Goal: Transaction & Acquisition: Purchase product/service

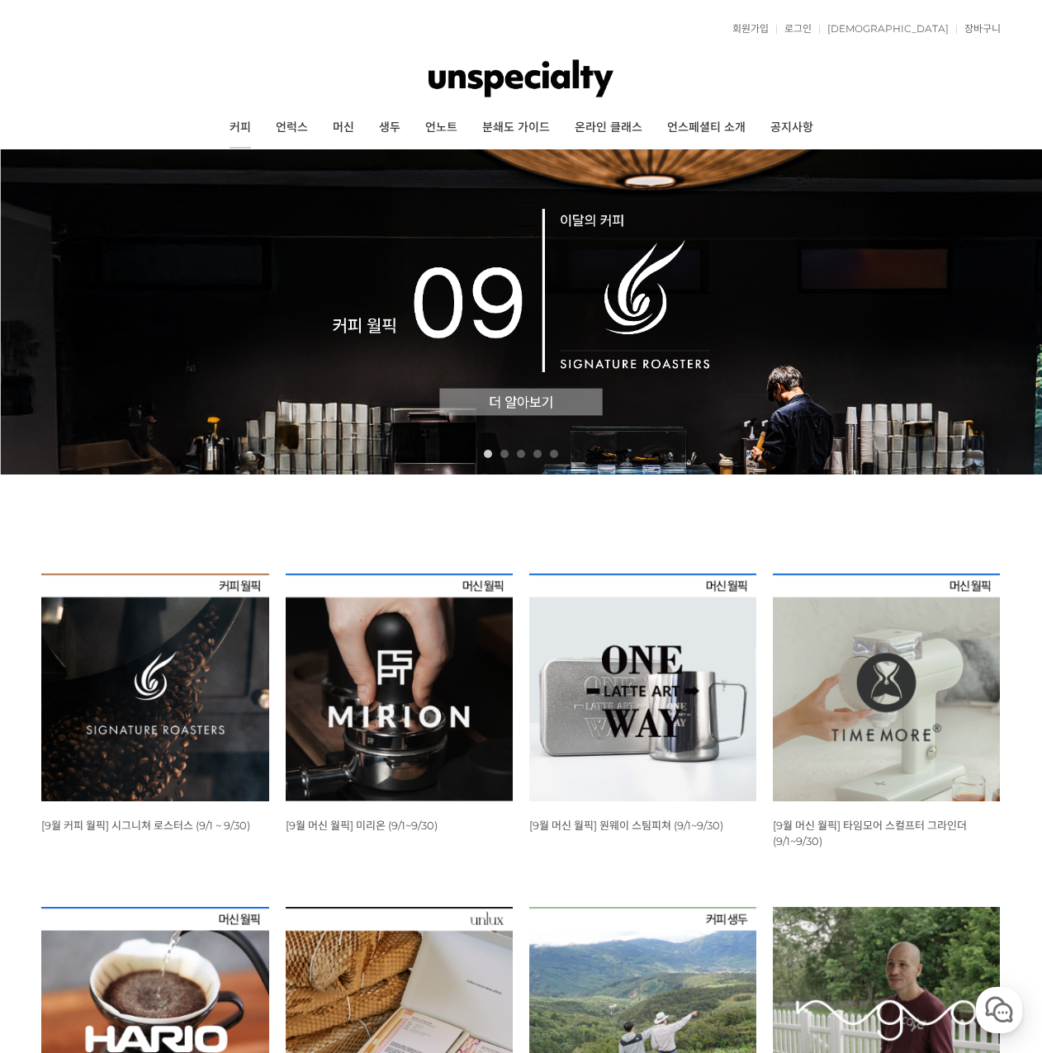
click at [235, 116] on link "커피" at bounding box center [240, 127] width 46 height 41
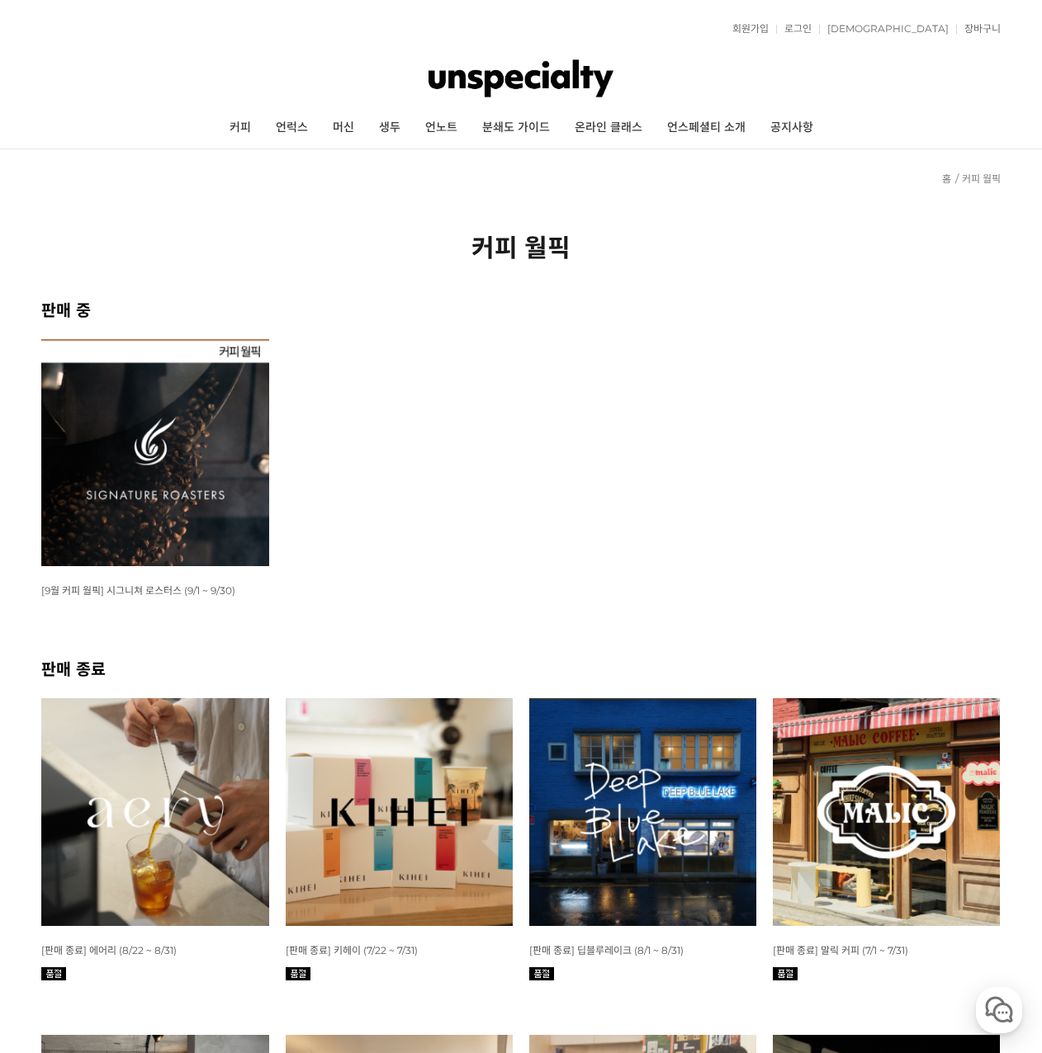
click at [126, 478] on img at bounding box center [154, 452] width 227 height 227
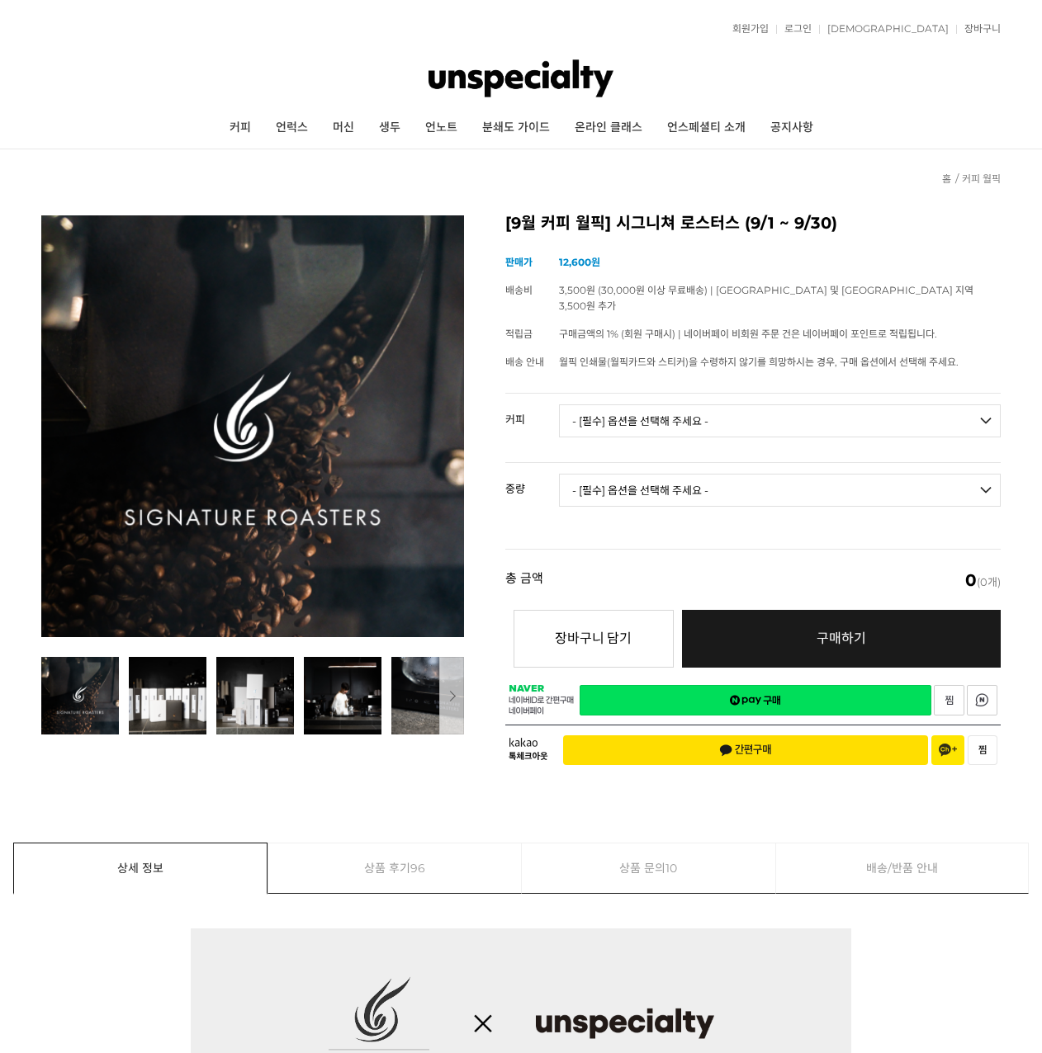
click at [675, 404] on select "- [필수] 옵션을 선택해 주세요 - ------------------- 언스페셜티 분쇄도 가이드 종이(주문 1건당 최대 1개 제공) 월픽 인…" at bounding box center [780, 420] width 442 height 33
click at [643, 404] on select "- [필수] 옵션을 선택해 주세요 - ------------------- 언스페셜티 분쇄도 가이드 종이(주문 1건당 최대 1개 제공) 월픽 인…" at bounding box center [780, 420] width 442 height 33
click at [530, 508] on tr "중량 - [필수] 옵션을 선택해 주세요 - -------------------" at bounding box center [752, 497] width 495 height 69
click at [584, 411] on select "- [필수] 옵션을 선택해 주세요 - ------------------- 언스페셜티 분쇄도 가이드 종이(주문 1건당 최대 1개 제공) 월픽 인…" at bounding box center [780, 420] width 442 height 33
select select "#16 콜롬비아 수프리모 슈가케인 디카페인"
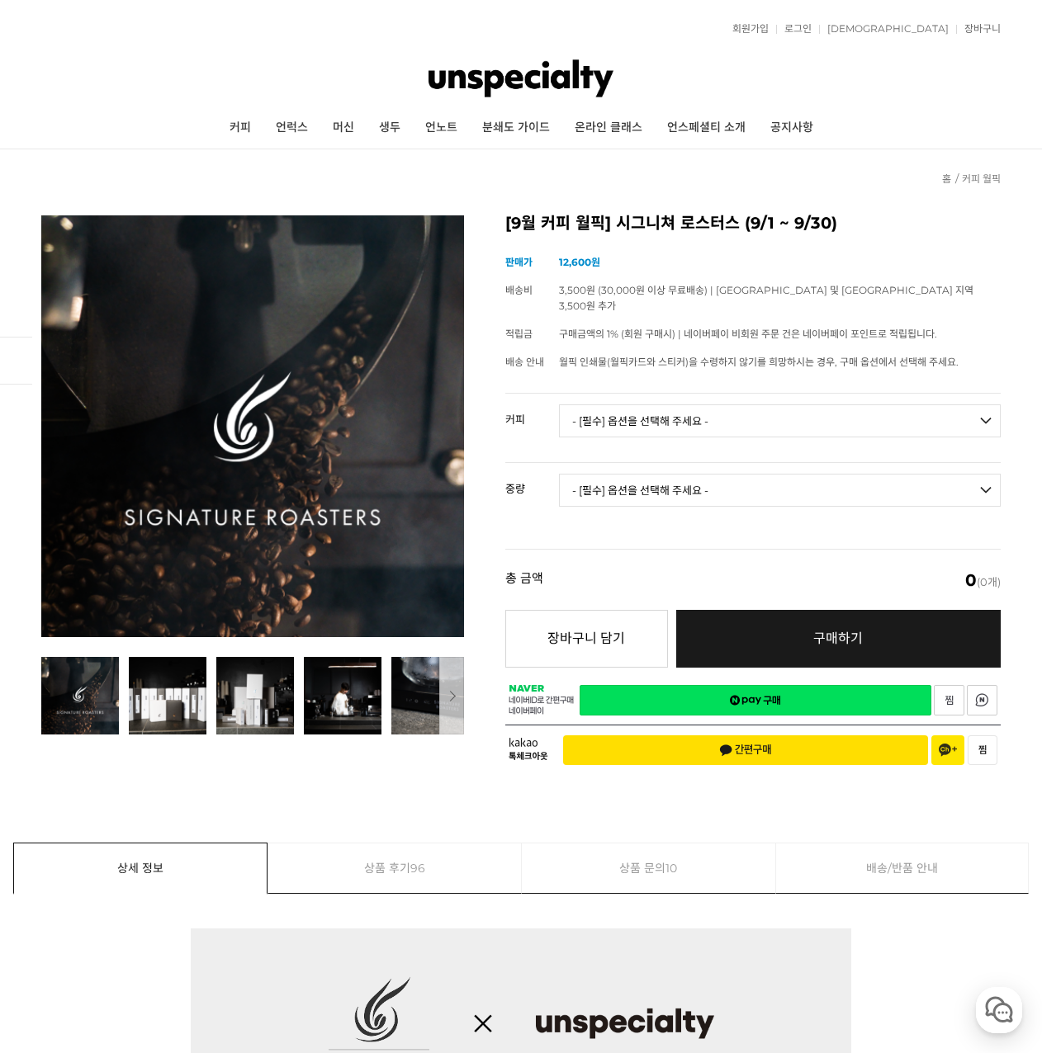
click at [559, 404] on select "- [필수] 옵션을 선택해 주세요 - ------------------- 언스페셜티 분쇄도 가이드 종이(주문 1건당 최대 1개 제공) 월픽 인…" at bounding box center [780, 420] width 442 height 33
drag, startPoint x: 703, startPoint y: 543, endPoint x: 687, endPoint y: 495, distance: 50.6
click at [702, 549] on div "총 금액 (개수) 0 (0개)" at bounding box center [752, 579] width 495 height 61
click at [676, 484] on select "- [필수] 옵션을 선택해 주세요 - ------------------- 200g" at bounding box center [780, 490] width 442 height 33
select select "200g"
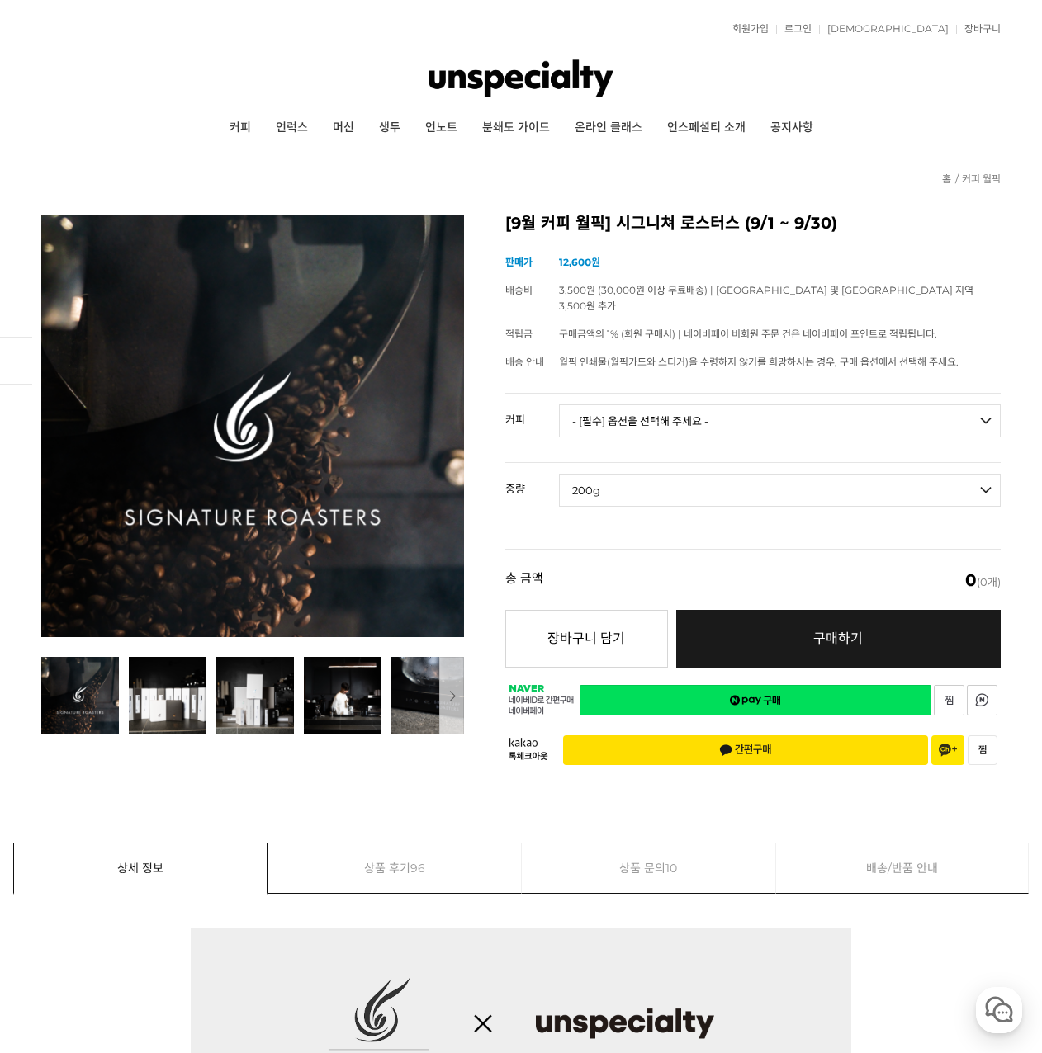
click at [559, 474] on select "- [필수] 옵션을 선택해 주세요 - ------------------- 200g" at bounding box center [780, 490] width 442 height 33
select select "*"
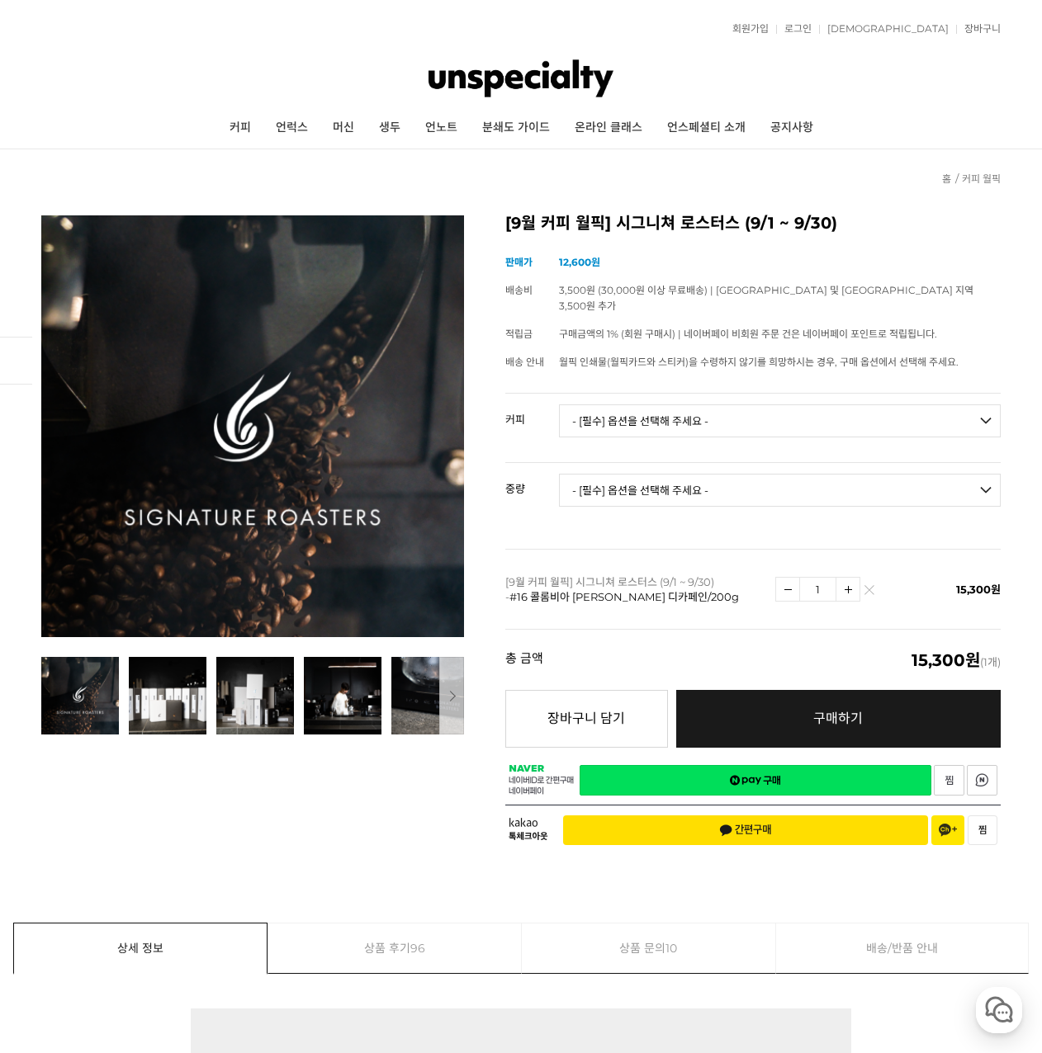
click at [655, 556] on td "[9월 커피 월픽] 시그니쳐 로스터스 (9/1 ~ 9/30) - #16 콜롬비아 수프리모 슈가케인 디카페인/200g" at bounding box center [640, 589] width 270 height 80
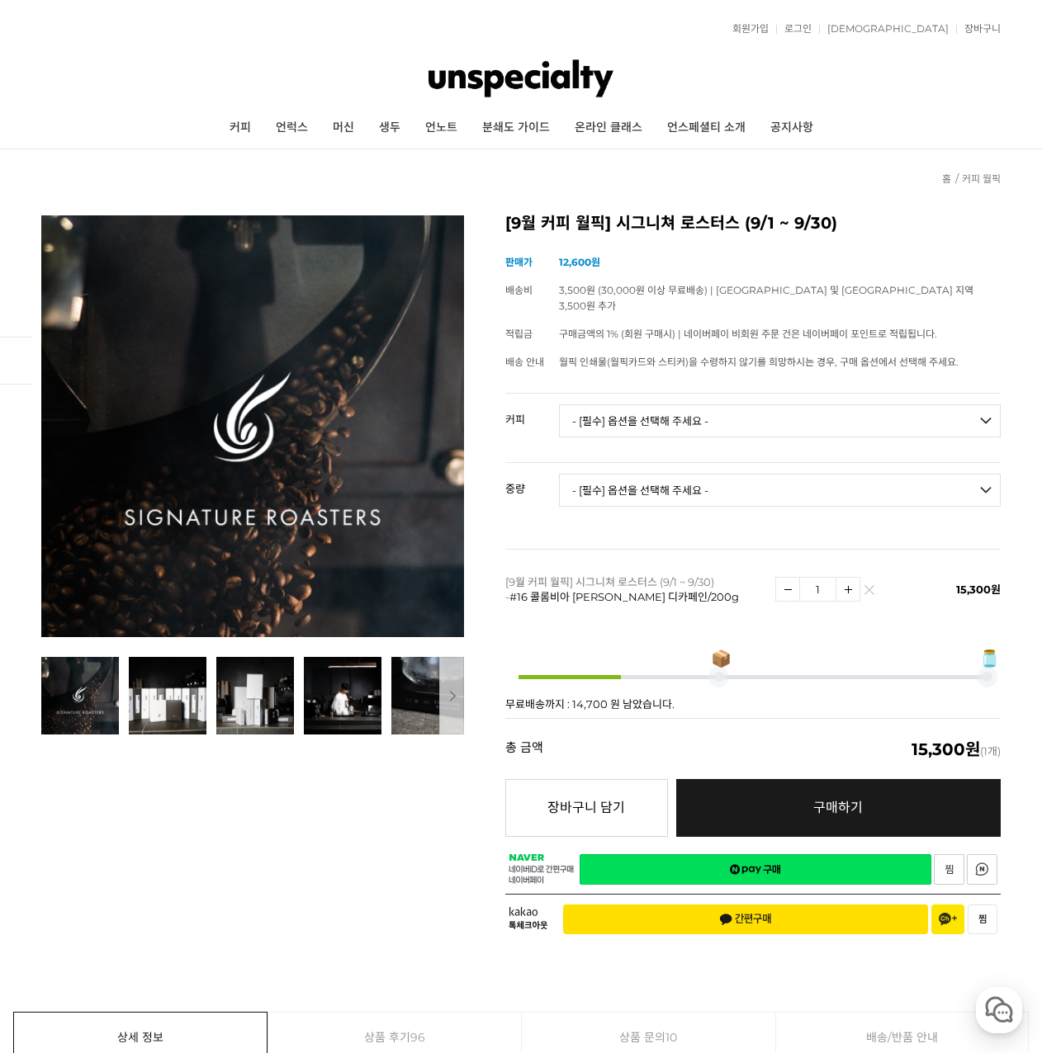
click at [694, 526] on div "상품 옵션 커피 - [필수] 옵션을 선택해 주세요 - ------------------- 언스페셜티 분쇄도 가이드 종이(주문 1건당 최대 1개…" at bounding box center [752, 555] width 495 height 325
click at [560, 729] on div "총 금액 (개수) 15,300원 (1개)" at bounding box center [752, 748] width 495 height 61
click at [849, 578] on img at bounding box center [847, 589] width 23 height 23
click at [725, 725] on div "총 금액 (개수) 30,600원 (2개)" at bounding box center [752, 748] width 495 height 61
click at [787, 578] on img at bounding box center [787, 589] width 23 height 23
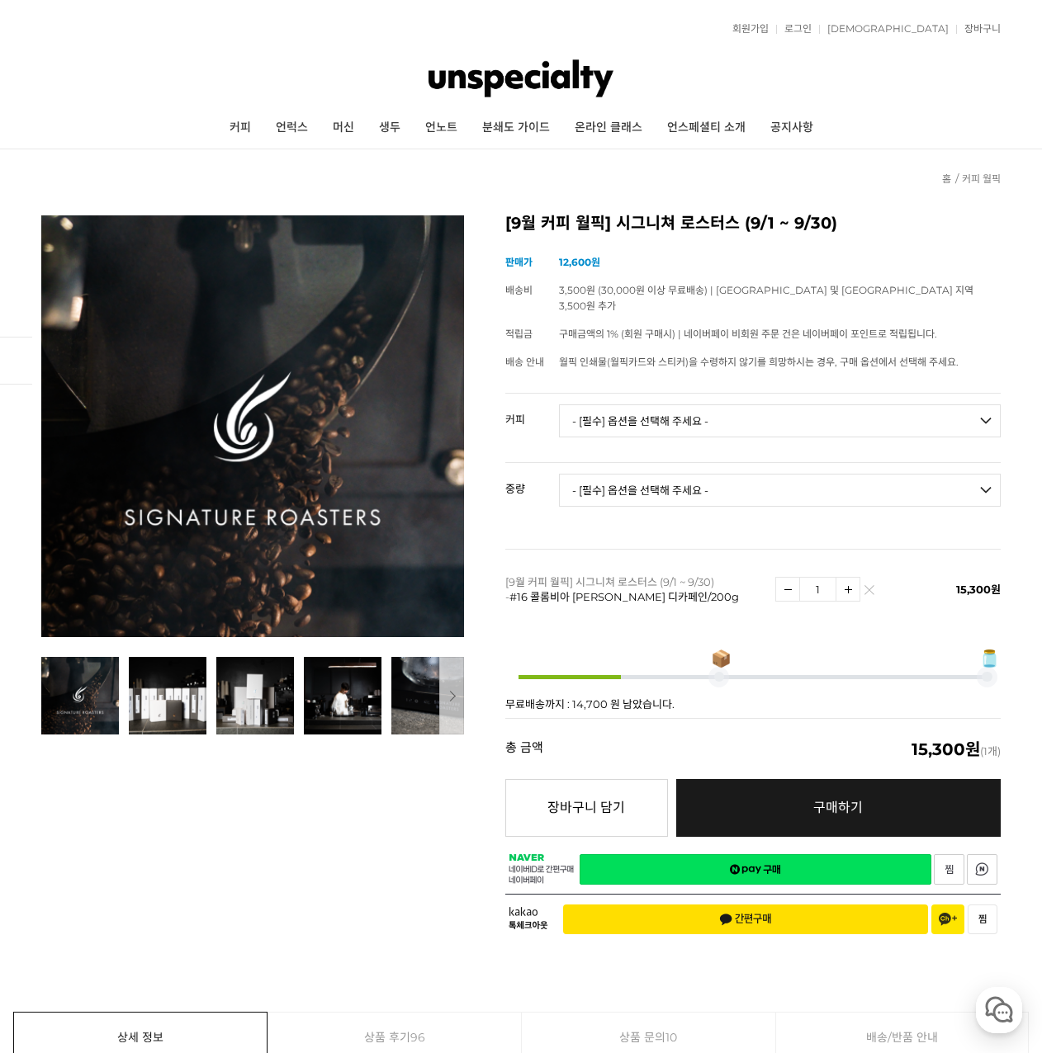
click at [787, 583] on img at bounding box center [787, 589] width 23 height 23
click at [845, 578] on img at bounding box center [847, 589] width 23 height 23
type input "2"
click at [716, 718] on div "총 금액 (개수) 30,600원 (2개)" at bounding box center [752, 748] width 495 height 61
click at [811, 29] on link "로그인" at bounding box center [793, 29] width 35 height 10
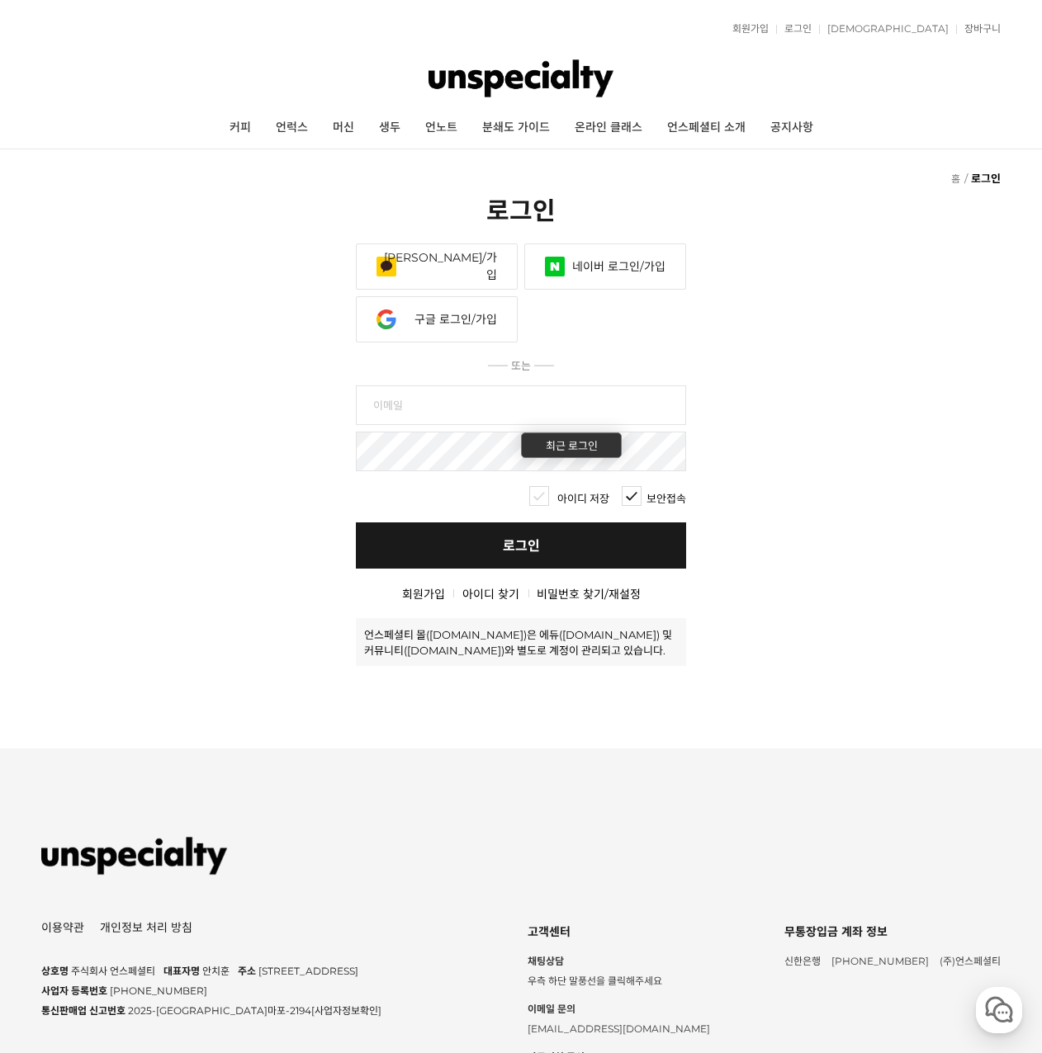
click at [590, 259] on link "네이버 로그인/가입" at bounding box center [605, 267] width 162 height 46
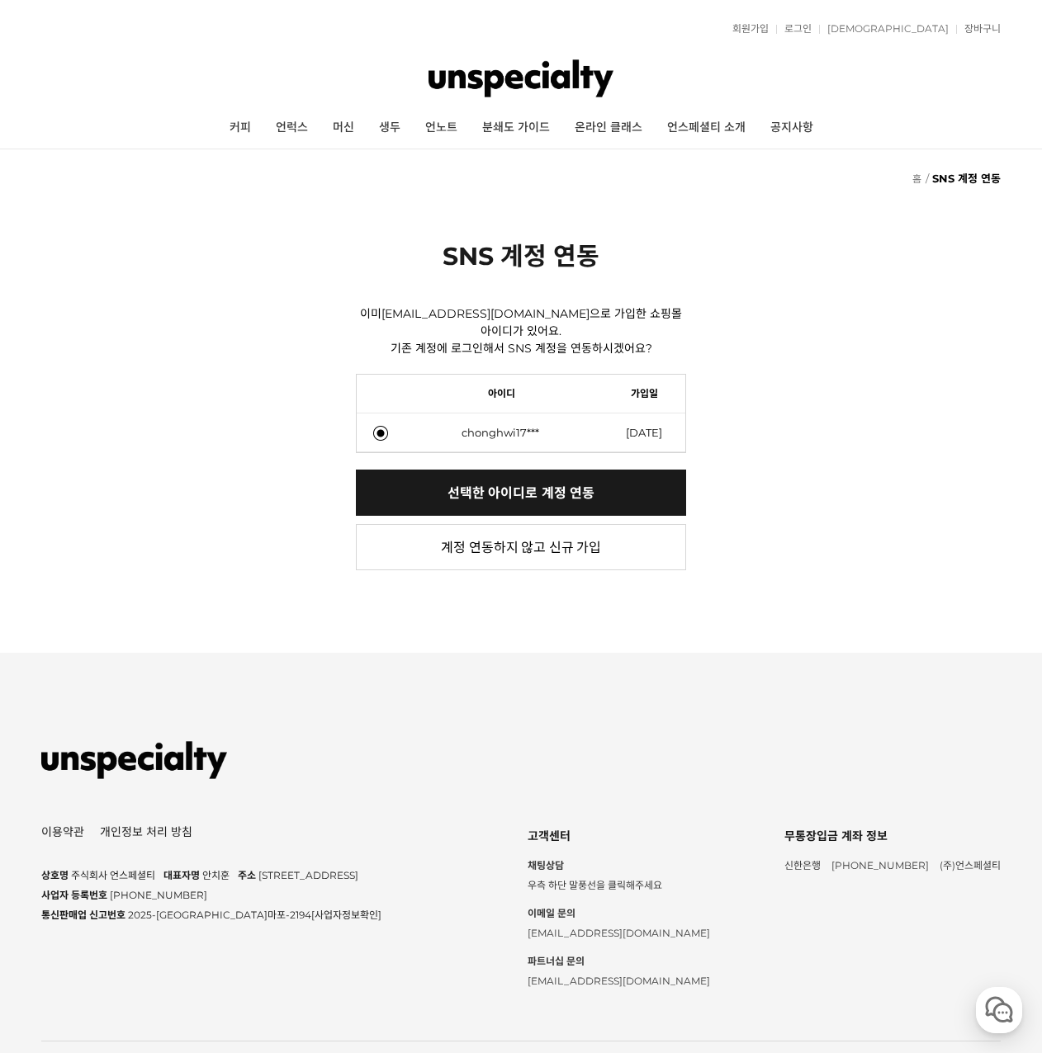
click at [414, 485] on link "선택한 아이디로 계정 연동" at bounding box center [521, 493] width 330 height 46
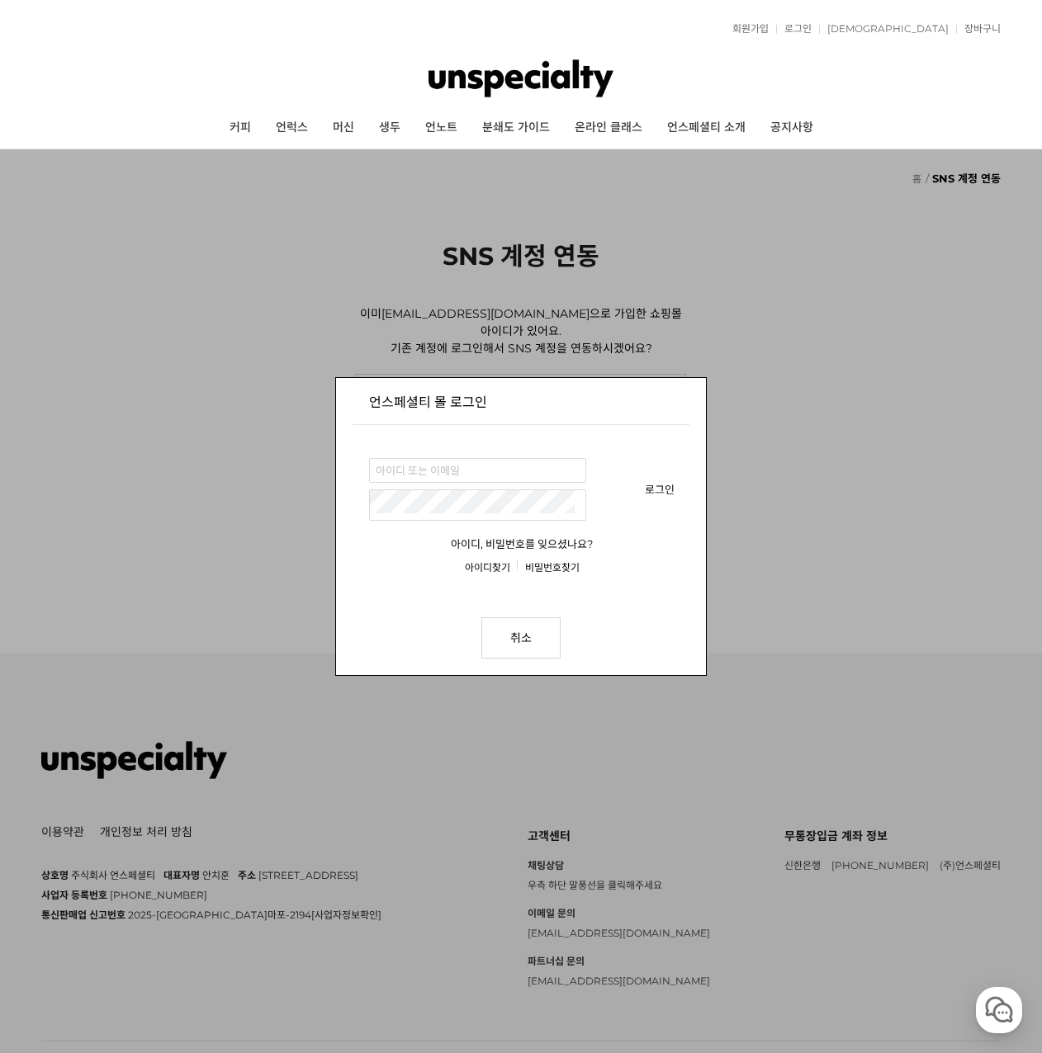
click at [465, 472] on input "text" at bounding box center [472, 470] width 205 height 23
type input "chonghwi@naver.com"
click at [658, 488] on link "로그인" at bounding box center [660, 489] width 30 height 63
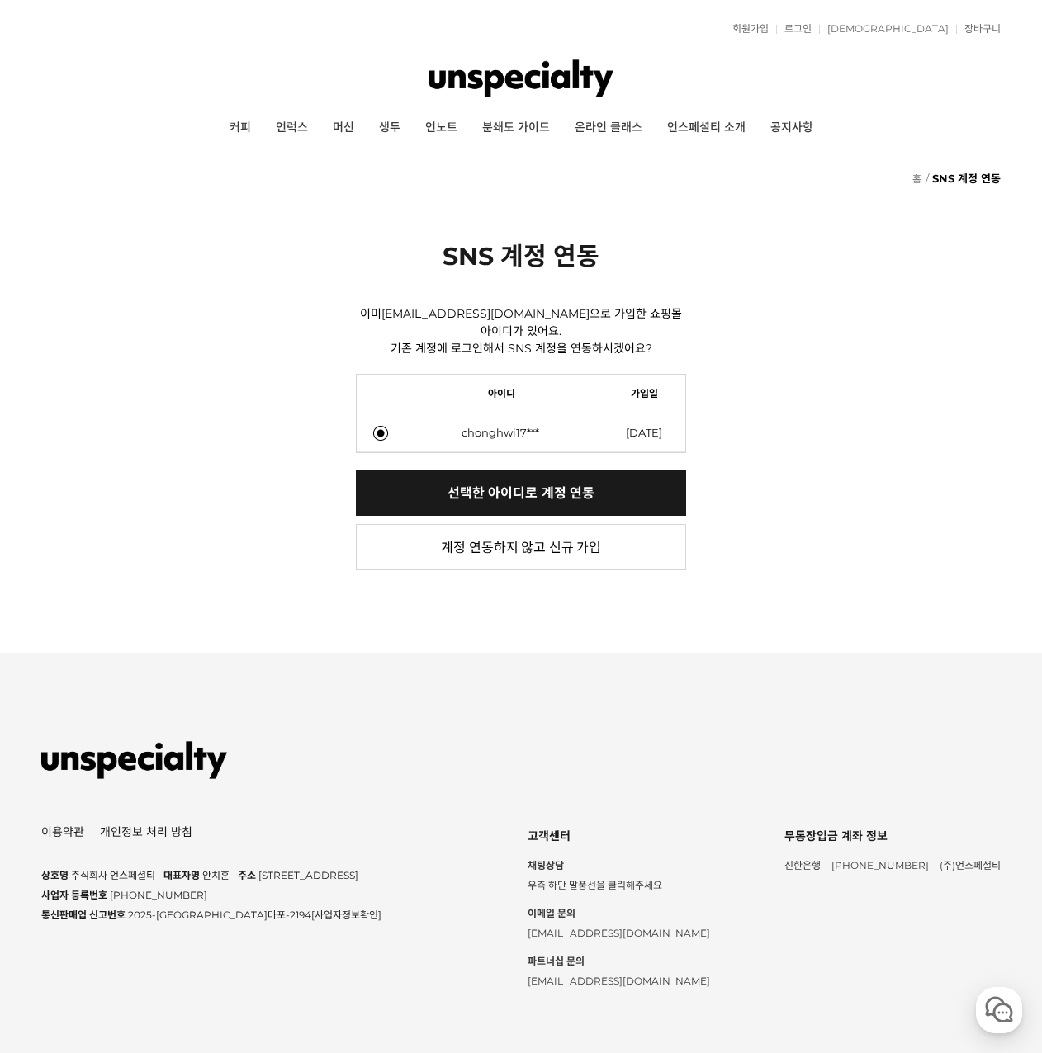
click at [456, 485] on link "선택한 아이디로 계정 연동" at bounding box center [521, 493] width 330 height 46
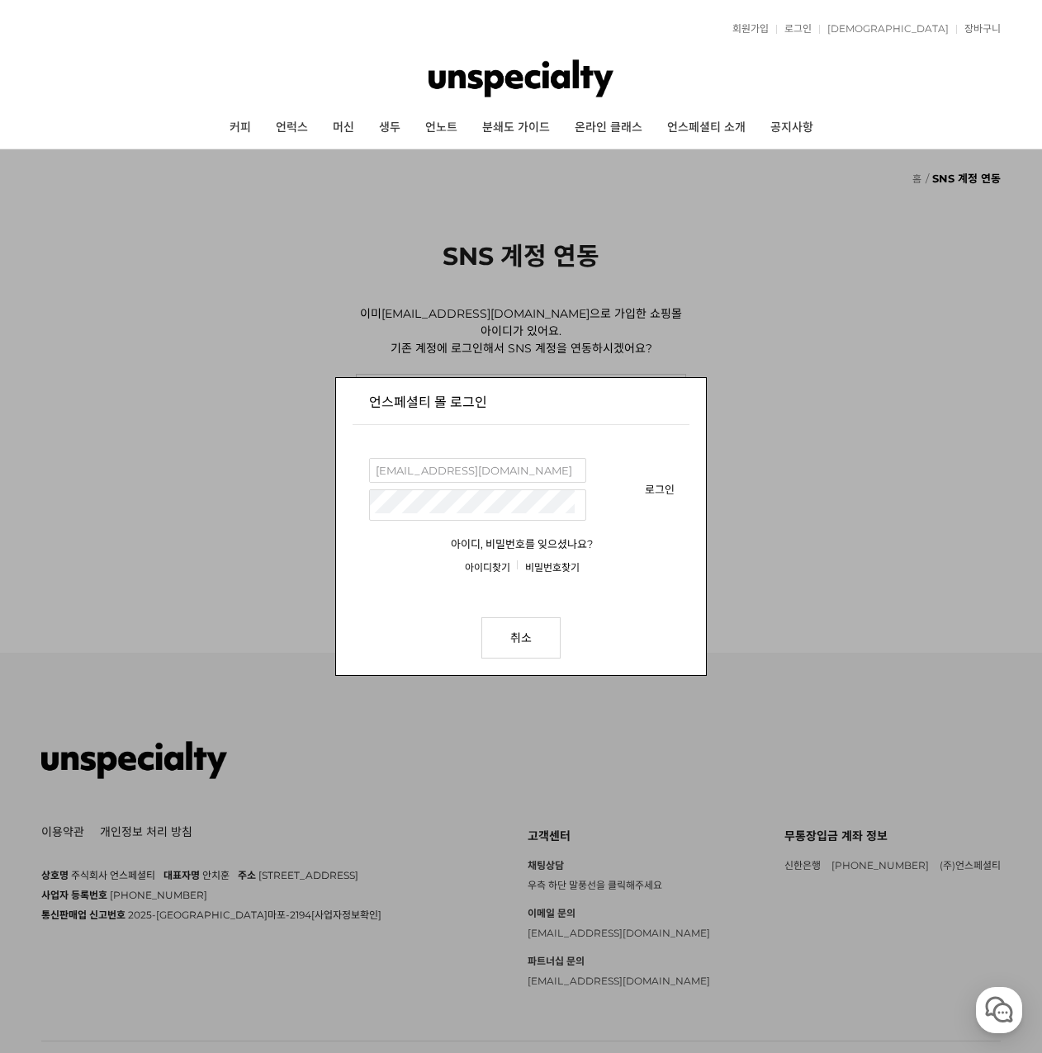
click at [663, 491] on link "로그인" at bounding box center [660, 489] width 30 height 63
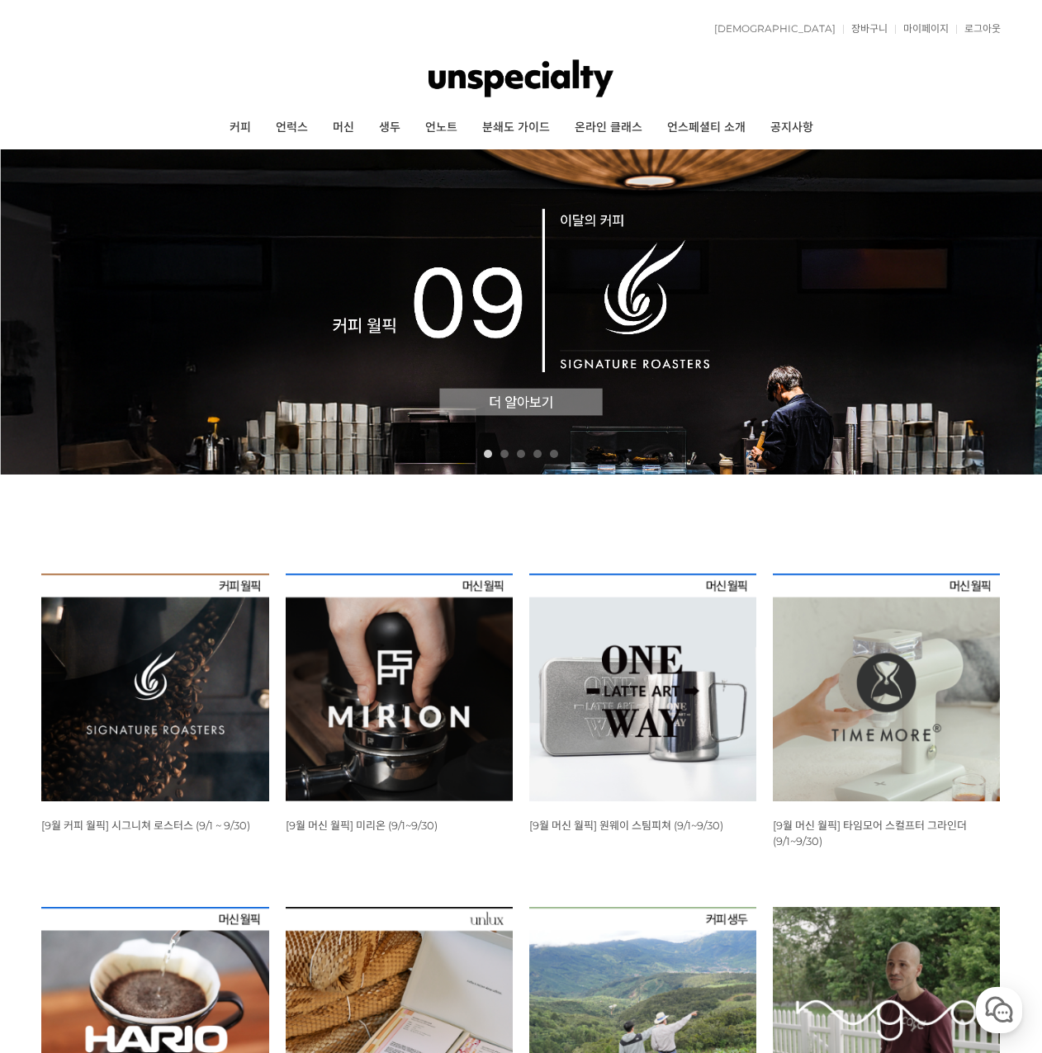
click at [873, 77] on div at bounding box center [520, 79] width 958 height 58
click at [387, 260] on img at bounding box center [521, 311] width 1042 height 325
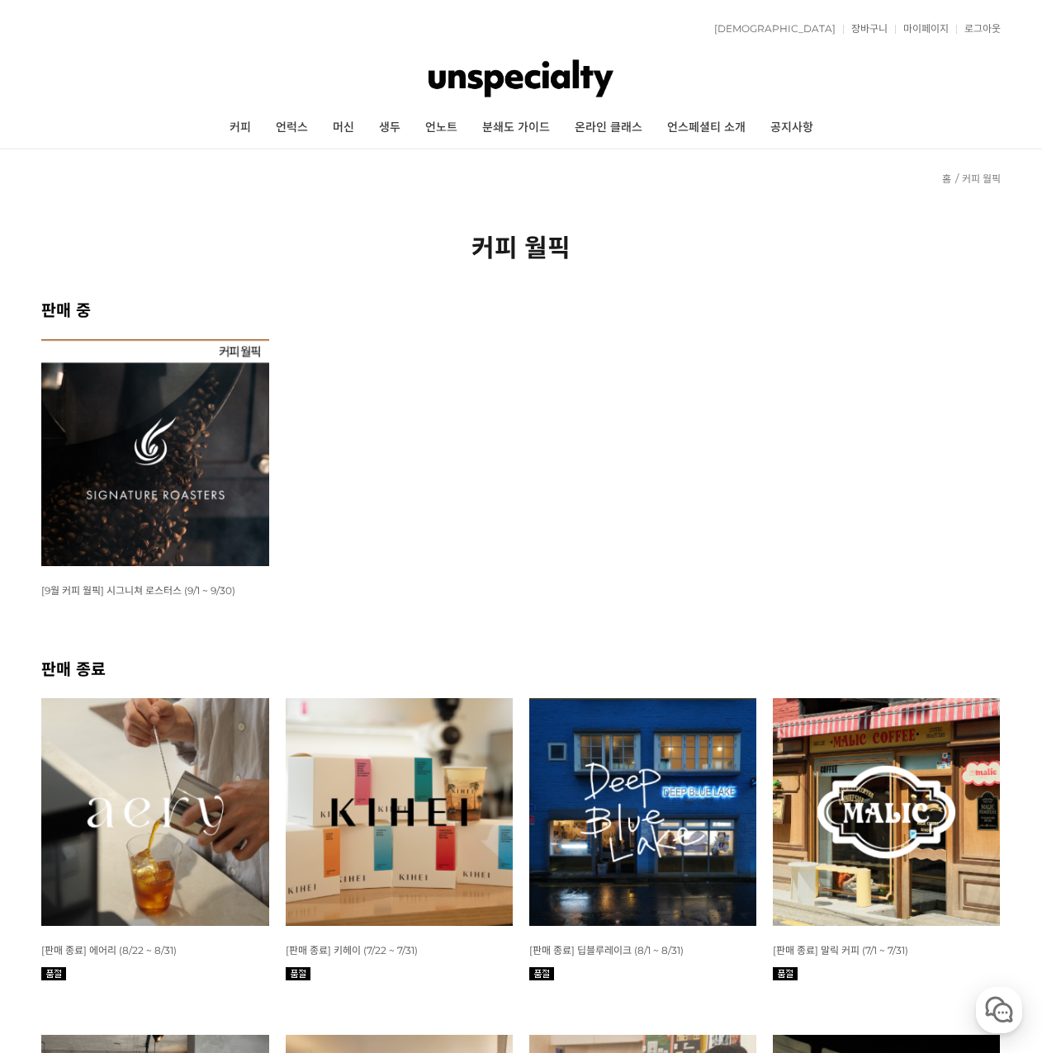
click at [176, 475] on img at bounding box center [154, 452] width 227 height 227
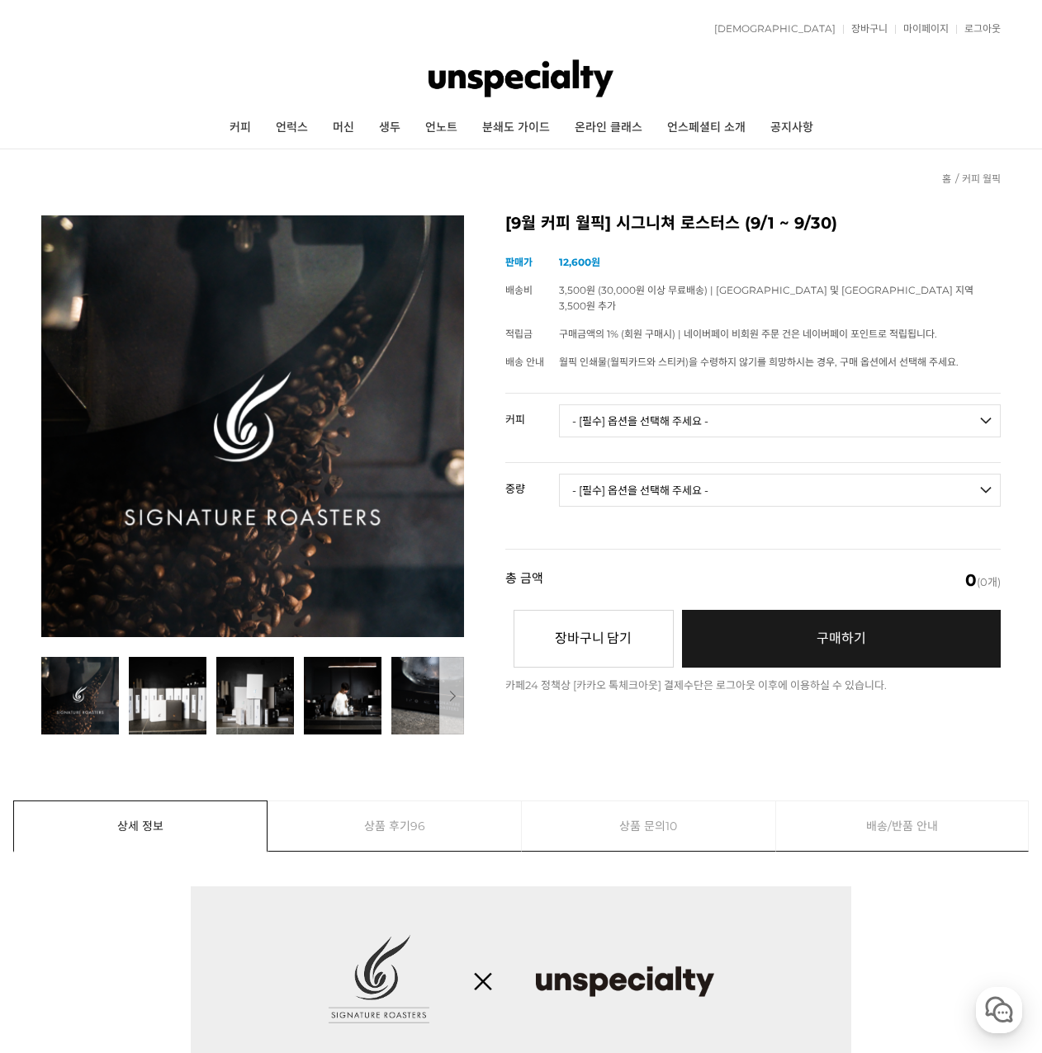
click at [692, 408] on select "- [필수] 옵션을 선택해 주세요 - ------------------- 언스페셜티 분쇄도 가이드 종이(주문 1건당 최대 1개 제공) 월픽 인…" at bounding box center [780, 420] width 442 height 33
select select "#16 콜롬비아 수프리모 슈가케인 디카페인"
click at [559, 404] on select "- [필수] 옵션을 선택해 주세요 - ------------------- 언스페셜티 분쇄도 가이드 종이(주문 1건당 최대 1개 제공) 월픽 인…" at bounding box center [780, 420] width 442 height 33
click at [695, 475] on select "- [필수] 옵션을 선택해 주세요 - ------------------- 200g" at bounding box center [780, 490] width 442 height 33
select select "200g"
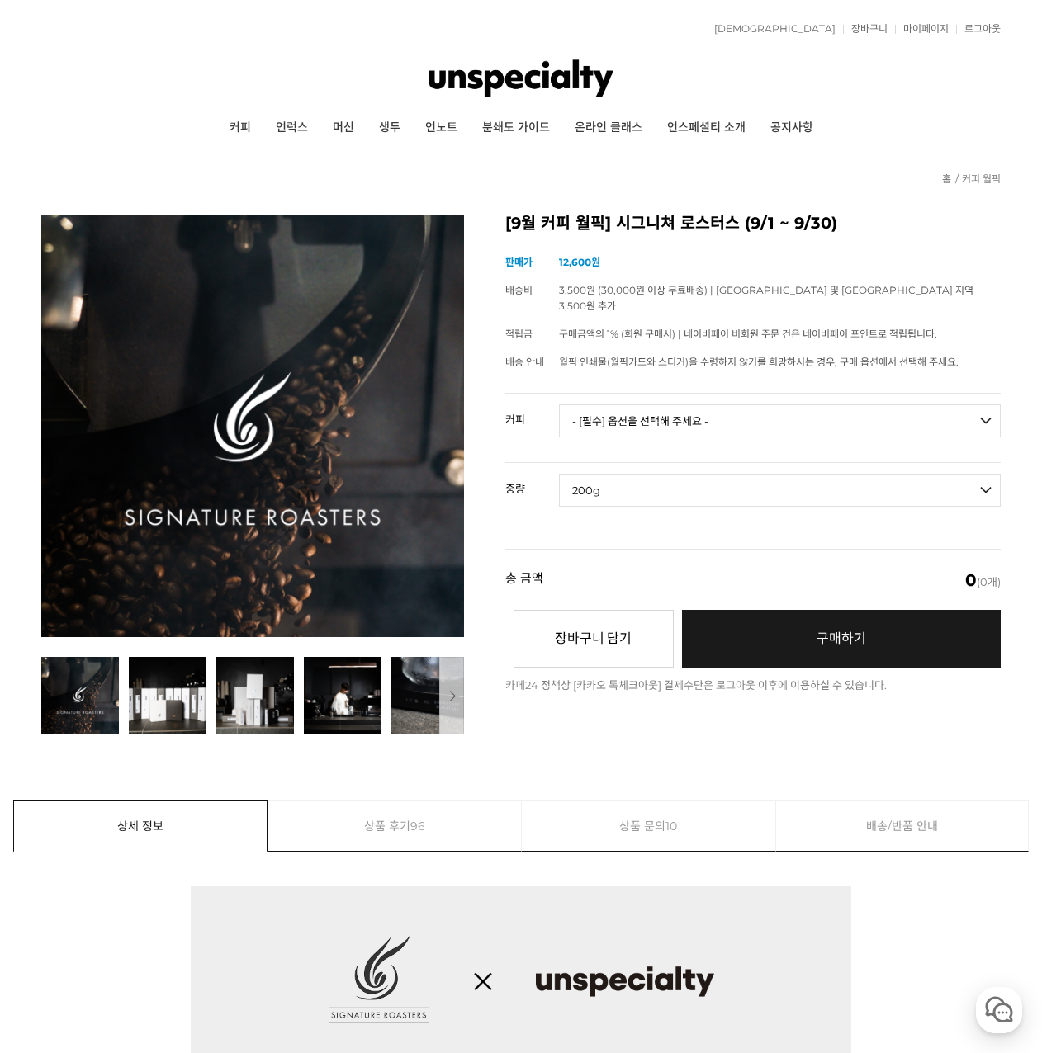
click at [559, 474] on select "- [필수] 옵션을 선택해 주세요 - ------------------- 200g" at bounding box center [780, 490] width 442 height 33
select select "*"
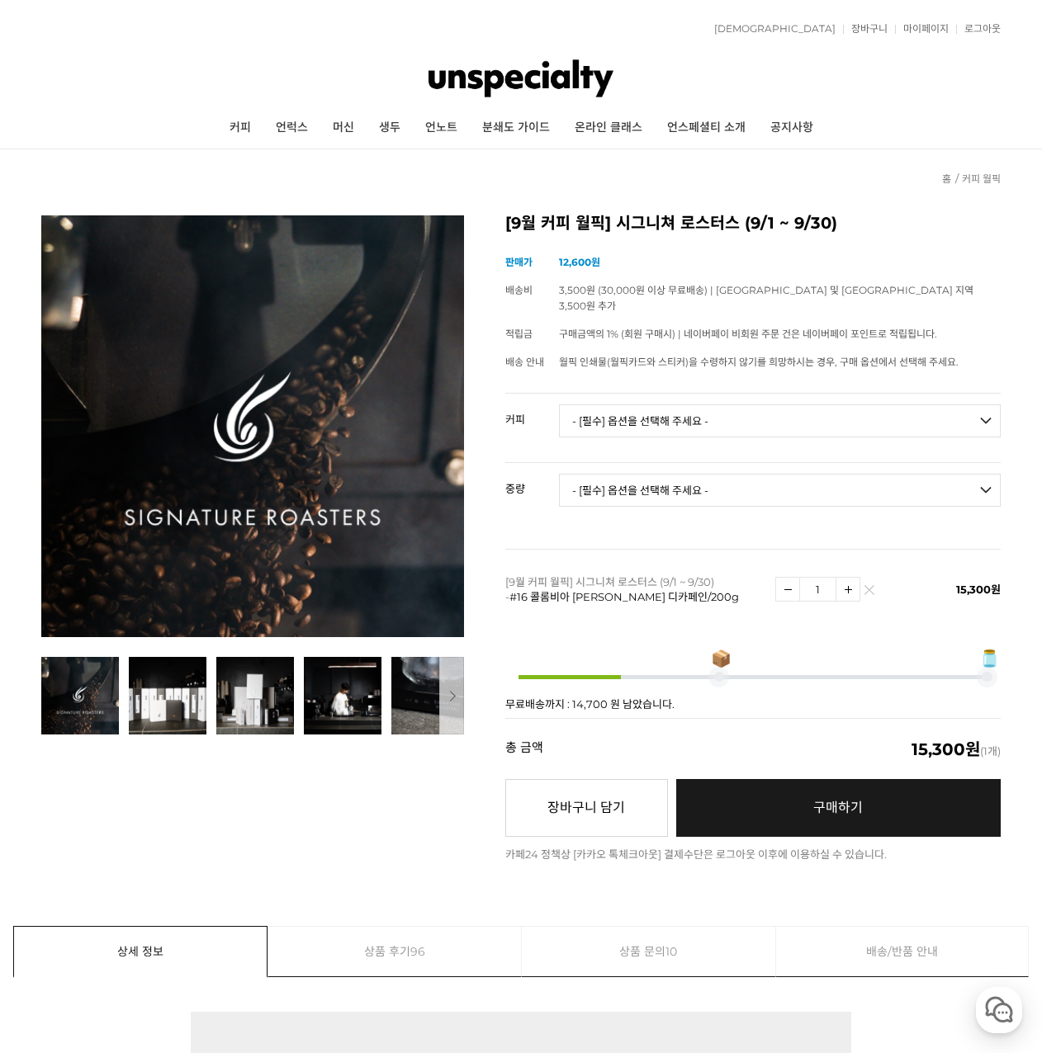
click at [846, 578] on img at bounding box center [847, 589] width 23 height 23
type input "2"
click at [333, 821] on div "이전 다음" at bounding box center [520, 537] width 958 height 645
click at [848, 802] on link "구매하기 예약주문 REGULAR DELIVERY" at bounding box center [838, 808] width 324 height 58
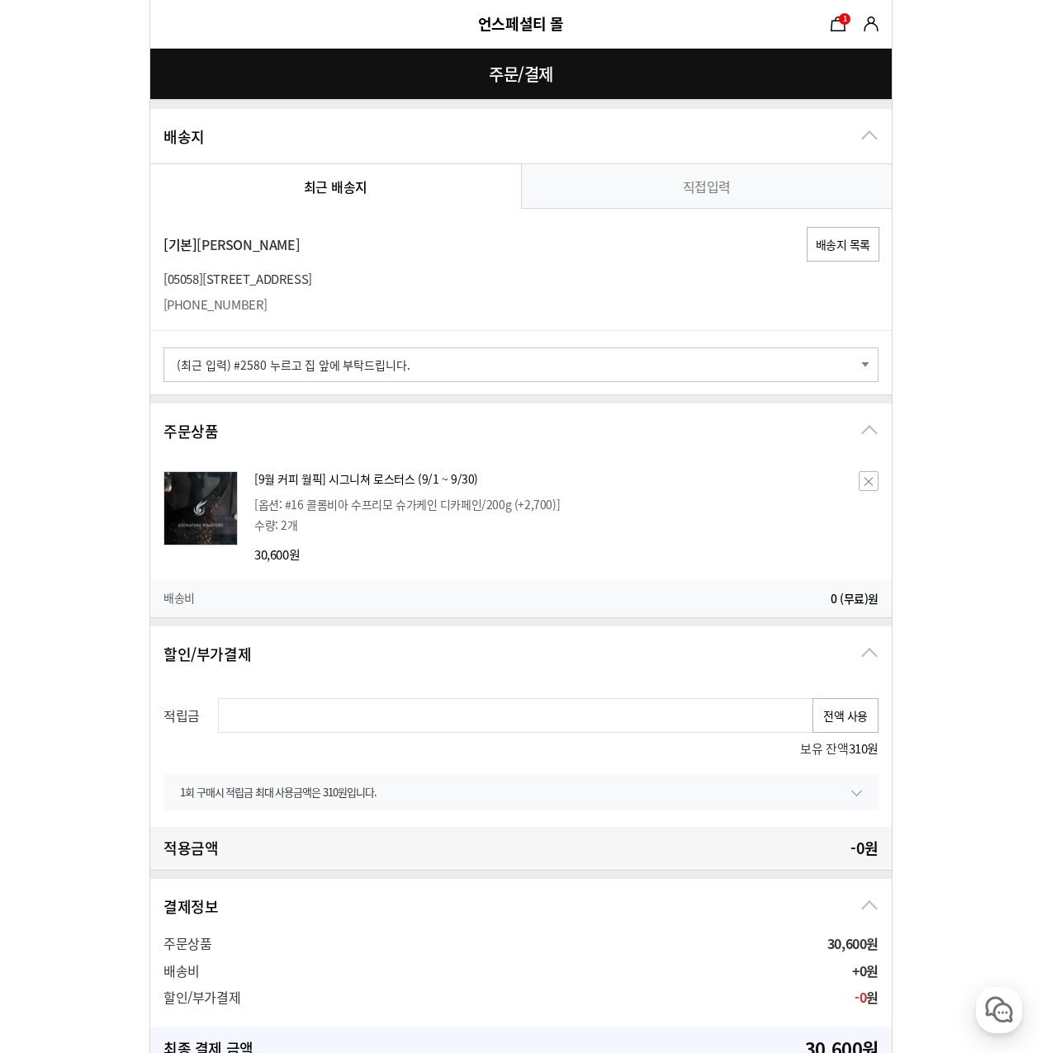
click at [66, 664] on form "주문 정보 undefined([EMAIL_ADDRESS][DOMAIN_NAME]) 상품 수령 스토어픽업을 사용할 수 없는 상품이 포함되어 있어…" at bounding box center [521, 844] width 1042 height 1688
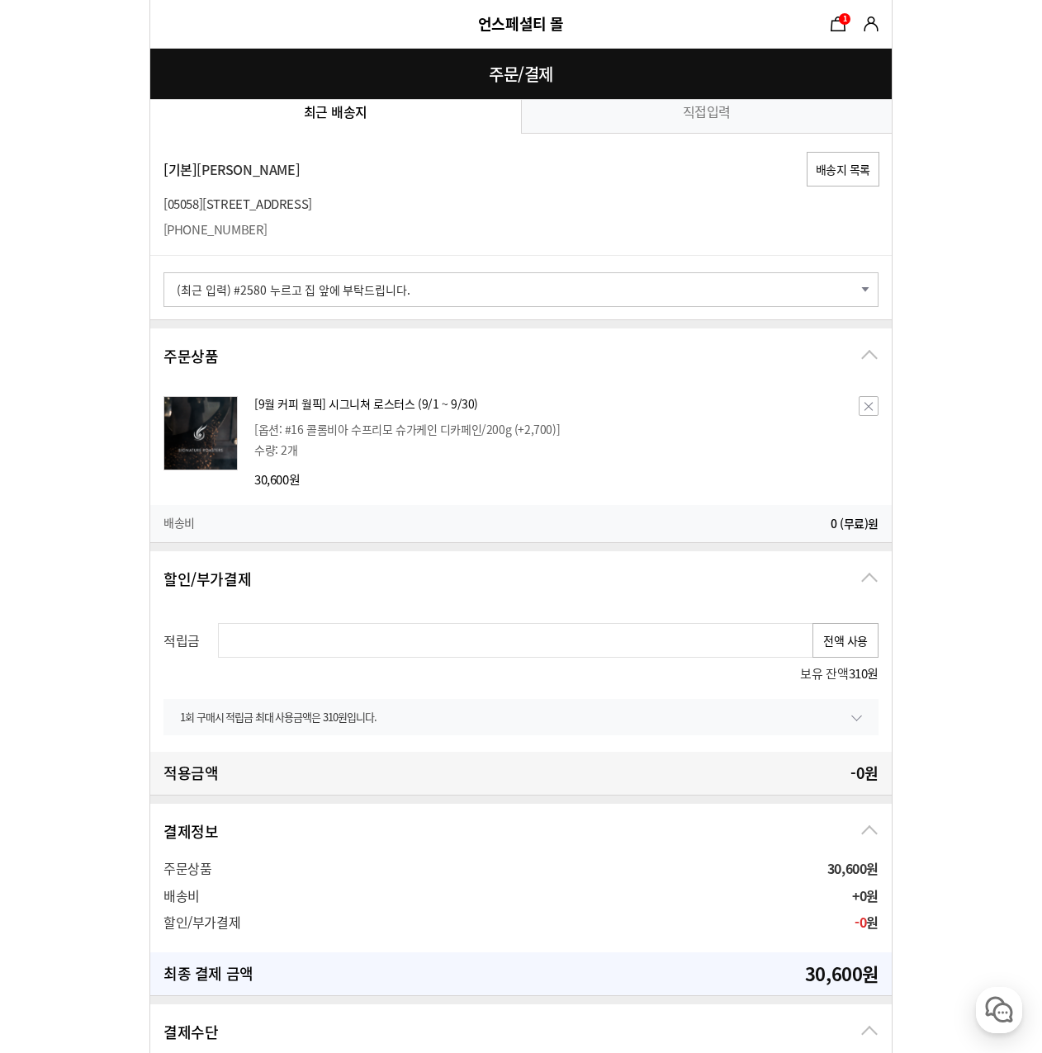
scroll to position [83, 0]
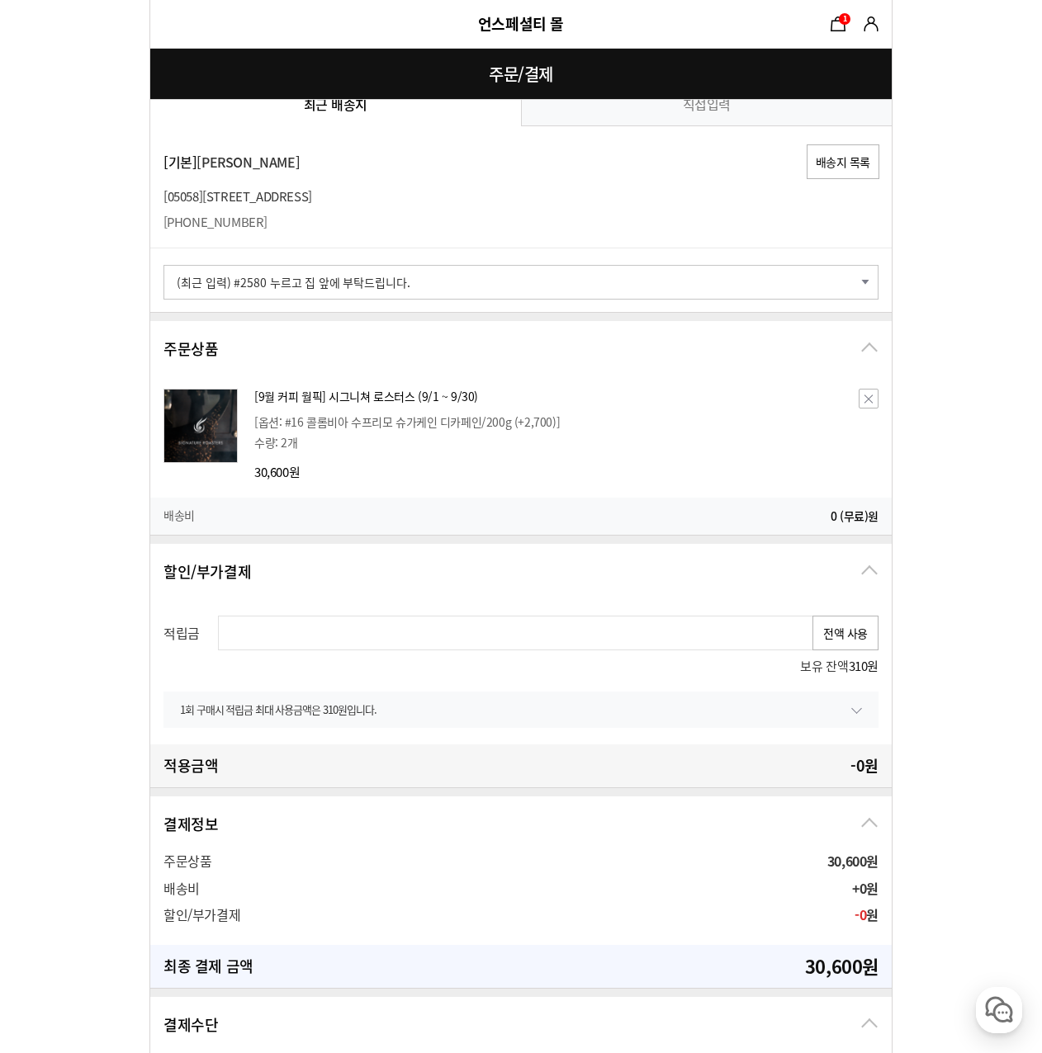
click at [942, 716] on form "주문 정보 undefined([EMAIL_ADDRESS][DOMAIN_NAME]) 상품 수령 스토어픽업을 사용할 수 없는 상품이 포함되어 있어…" at bounding box center [521, 761] width 1042 height 1688
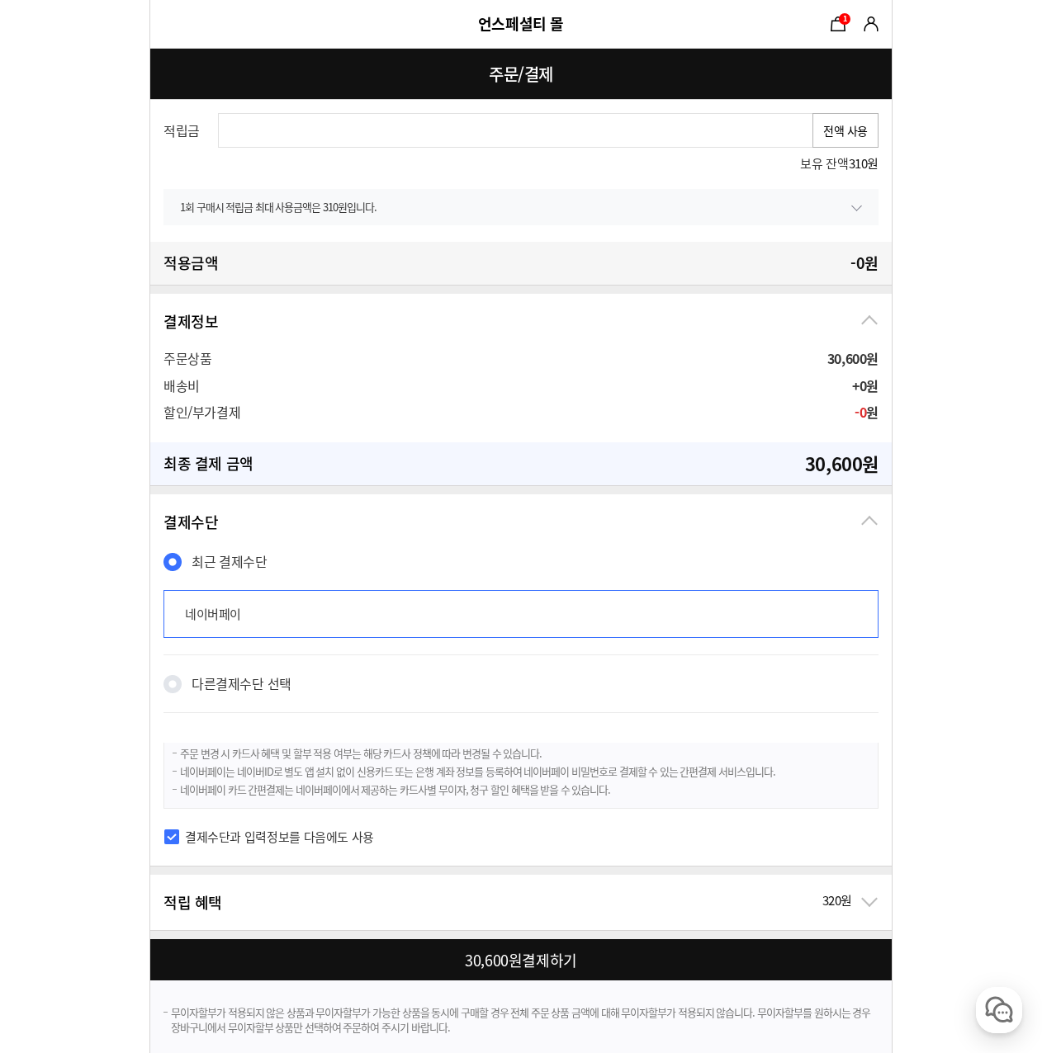
scroll to position [635, 0]
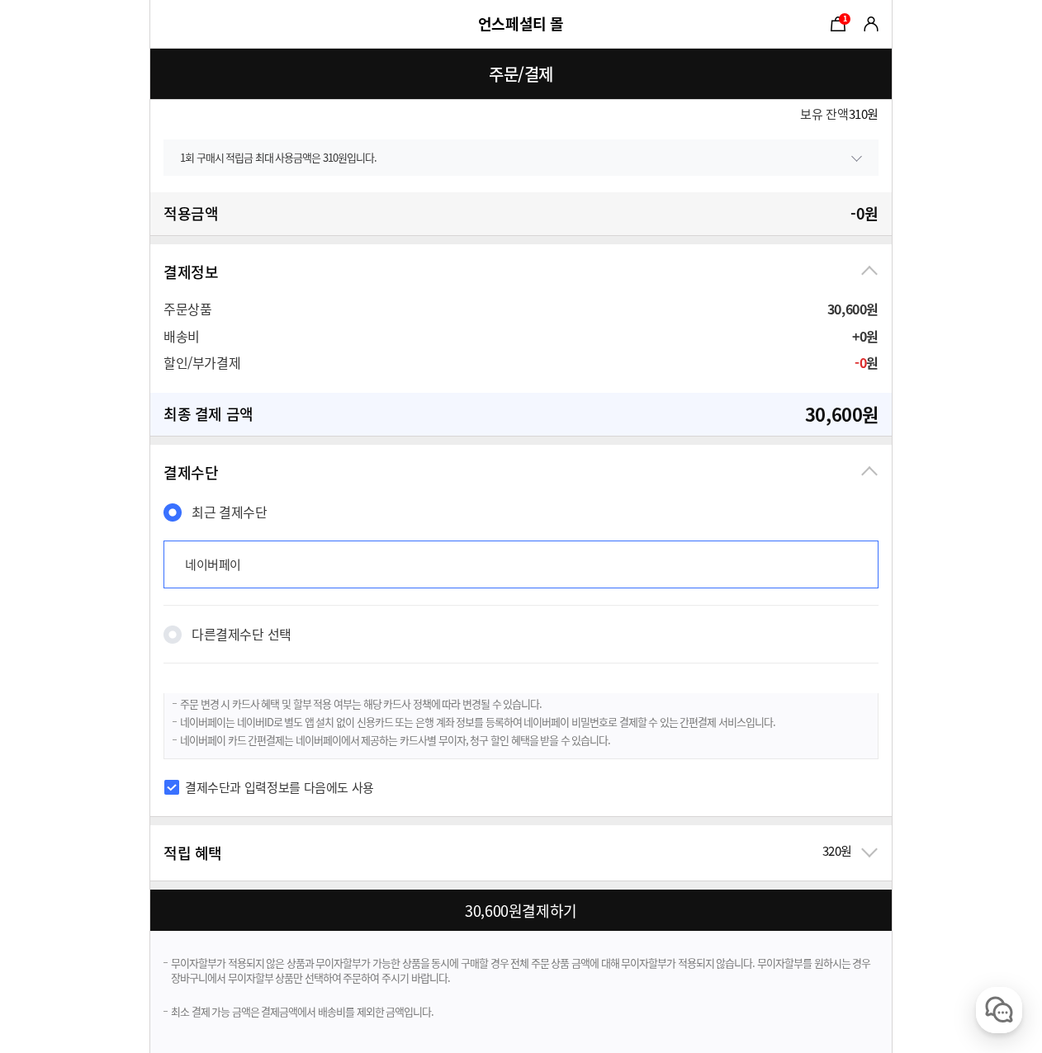
click at [481, 917] on div at bounding box center [524, 910] width 748 height 41
checkbox input "true"
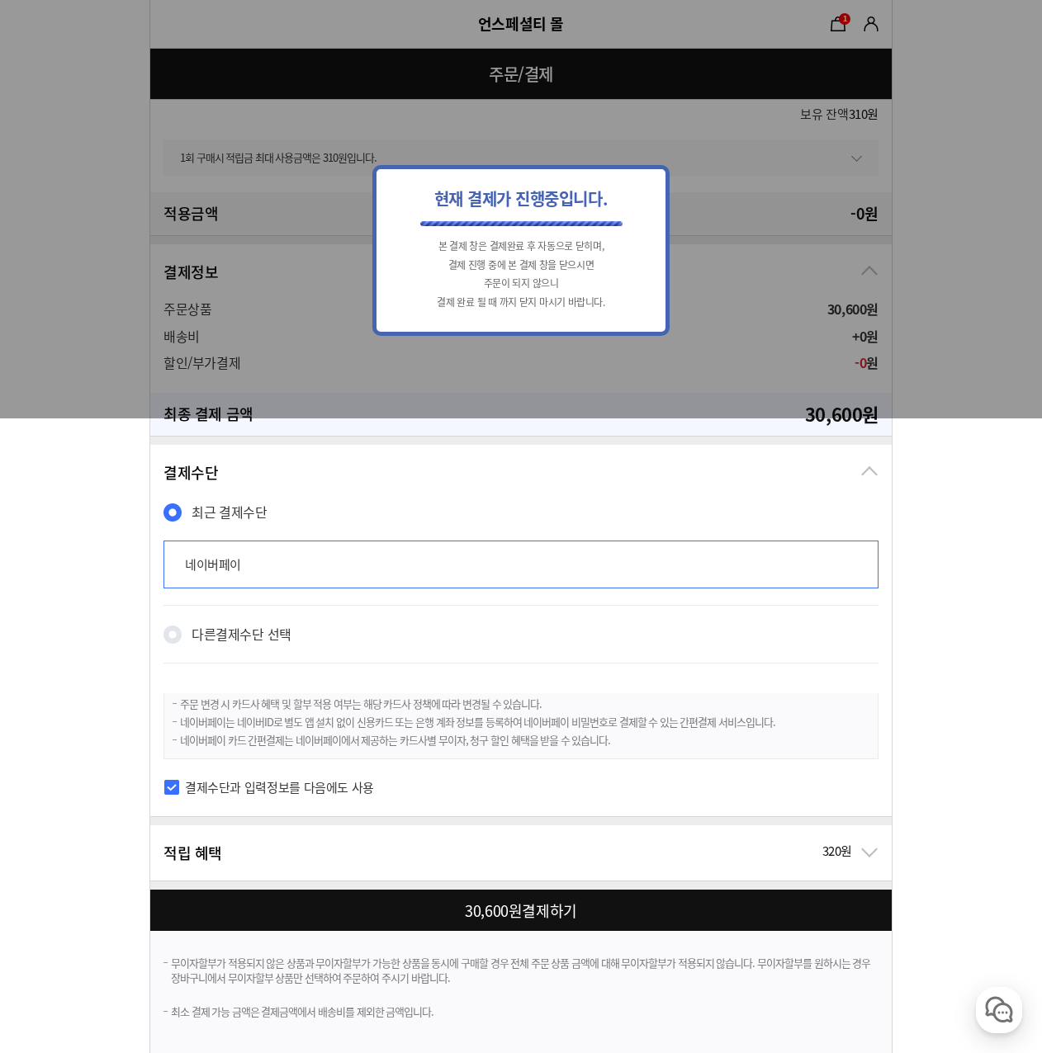
scroll to position [0, 0]
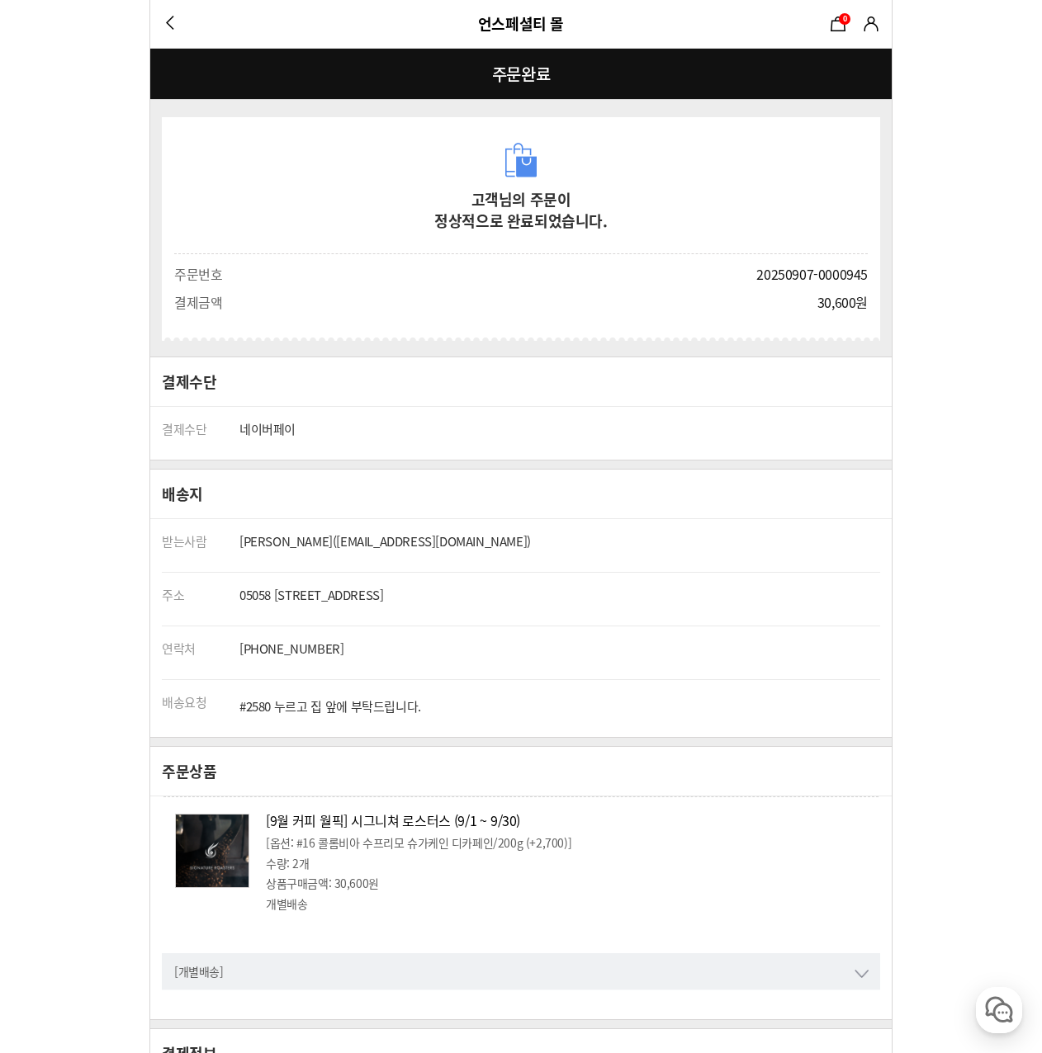
click at [98, 645] on form "고객님의 주문이 정상적으로 완료되었습니다. 주문정보 주문번호 20250907-0000945 결제금액 30,600원 () 결제수단 결제수단" at bounding box center [521, 774] width 1042 height 1548
